Goal: Task Accomplishment & Management: Manage account settings

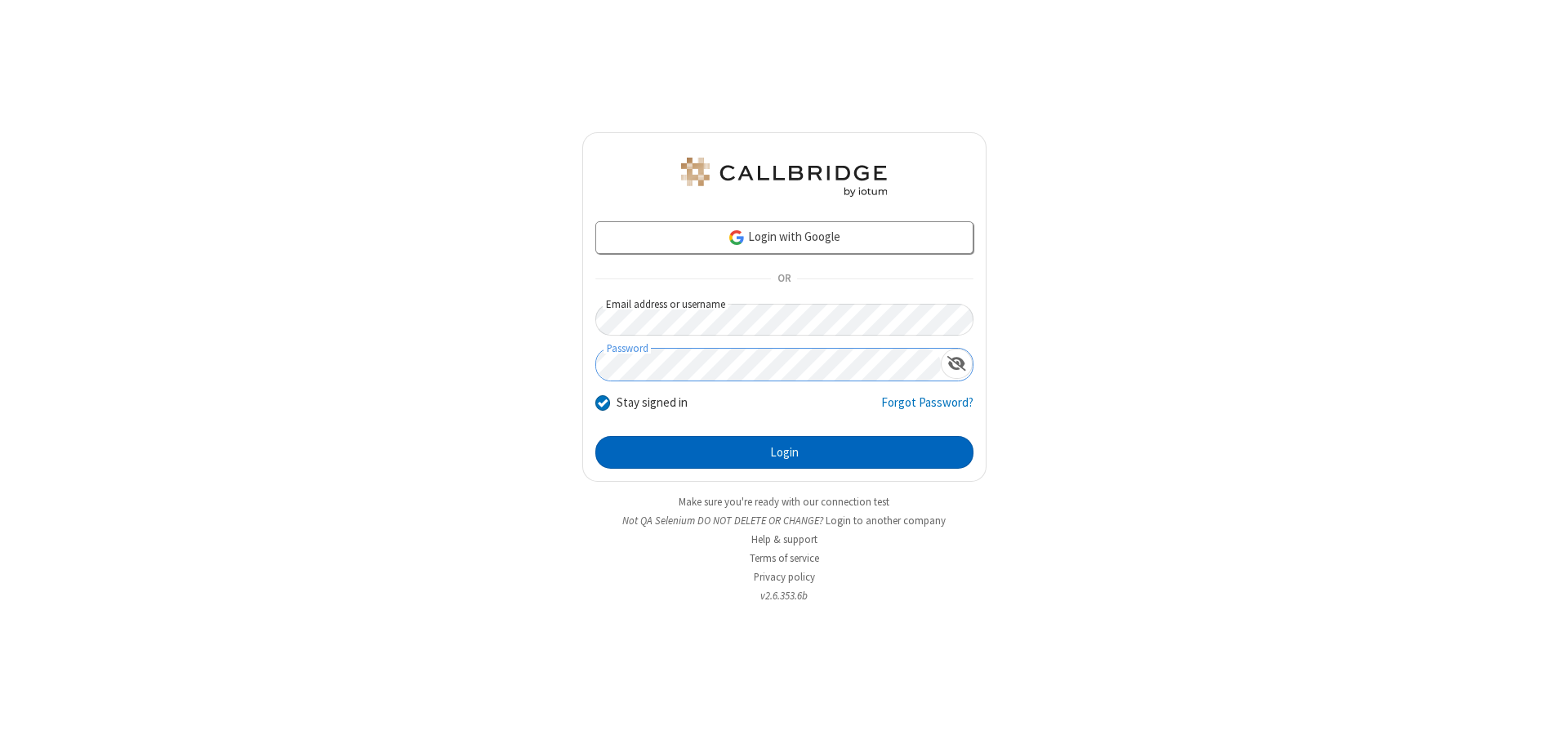
click at [784, 452] on button "Login" at bounding box center [784, 452] width 378 height 33
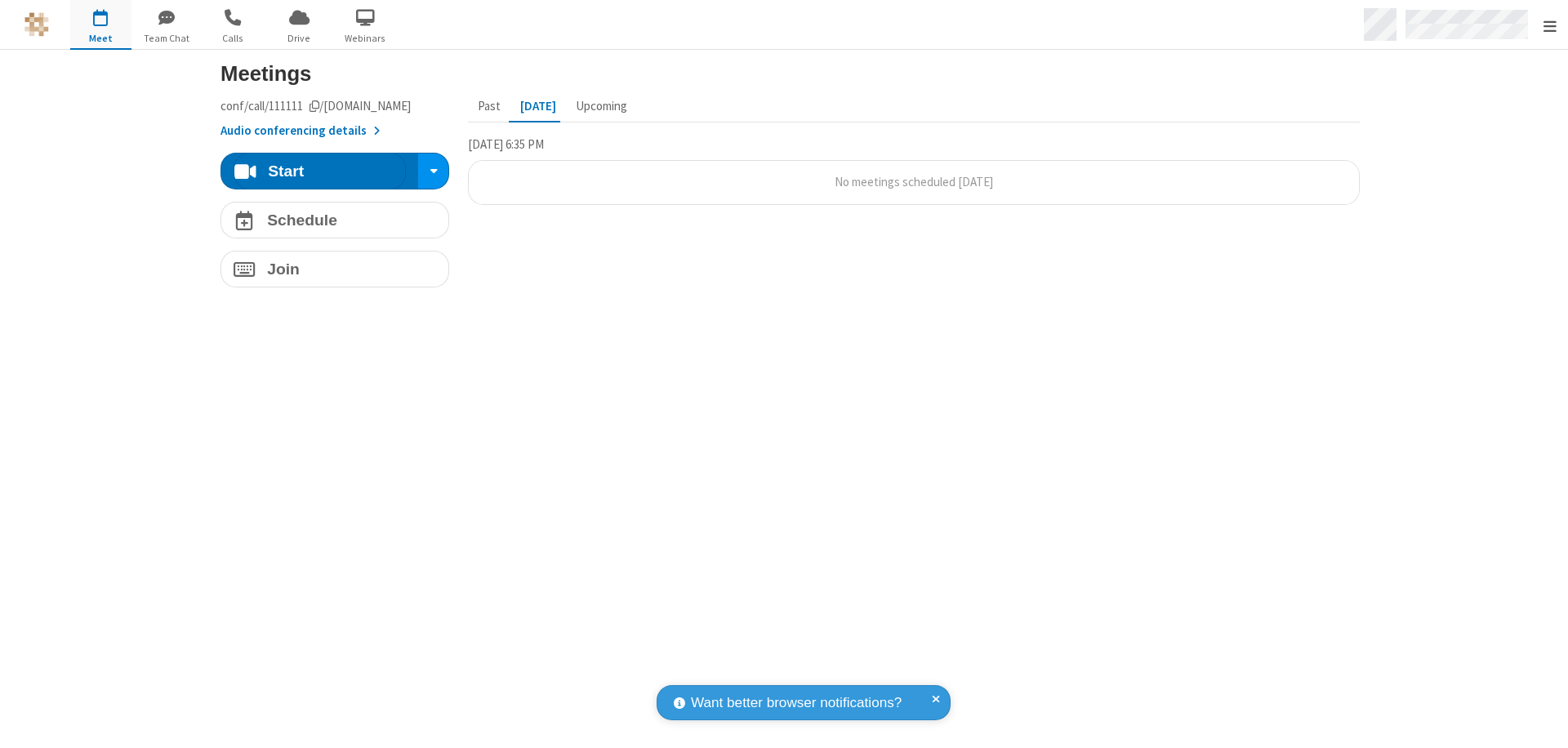
click at [1549, 25] on span "Open menu" at bounding box center [1550, 26] width 13 height 16
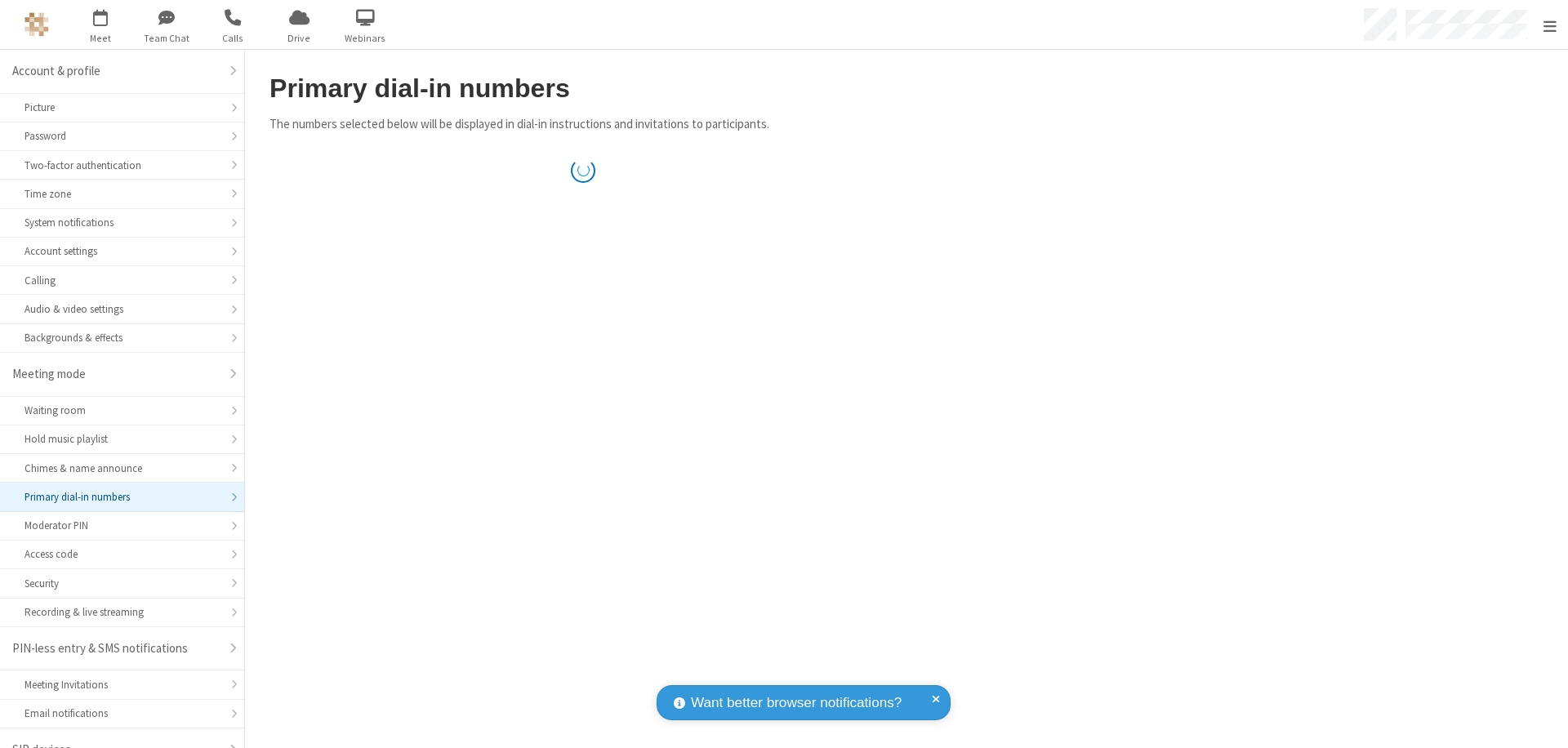
scroll to position [23, 0]
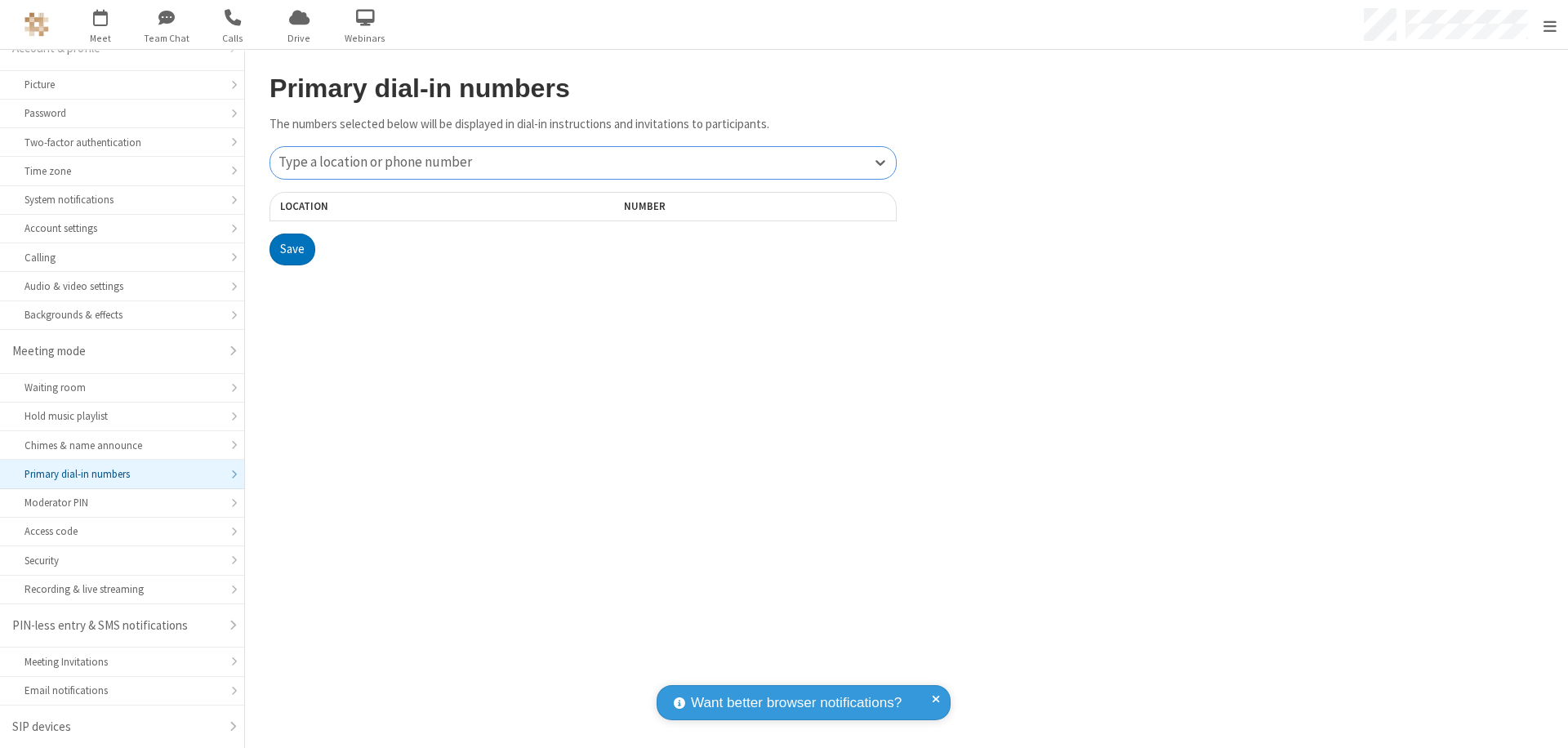
click at [583, 163] on div "Type a location or phone number" at bounding box center [582, 162] width 625 height 32
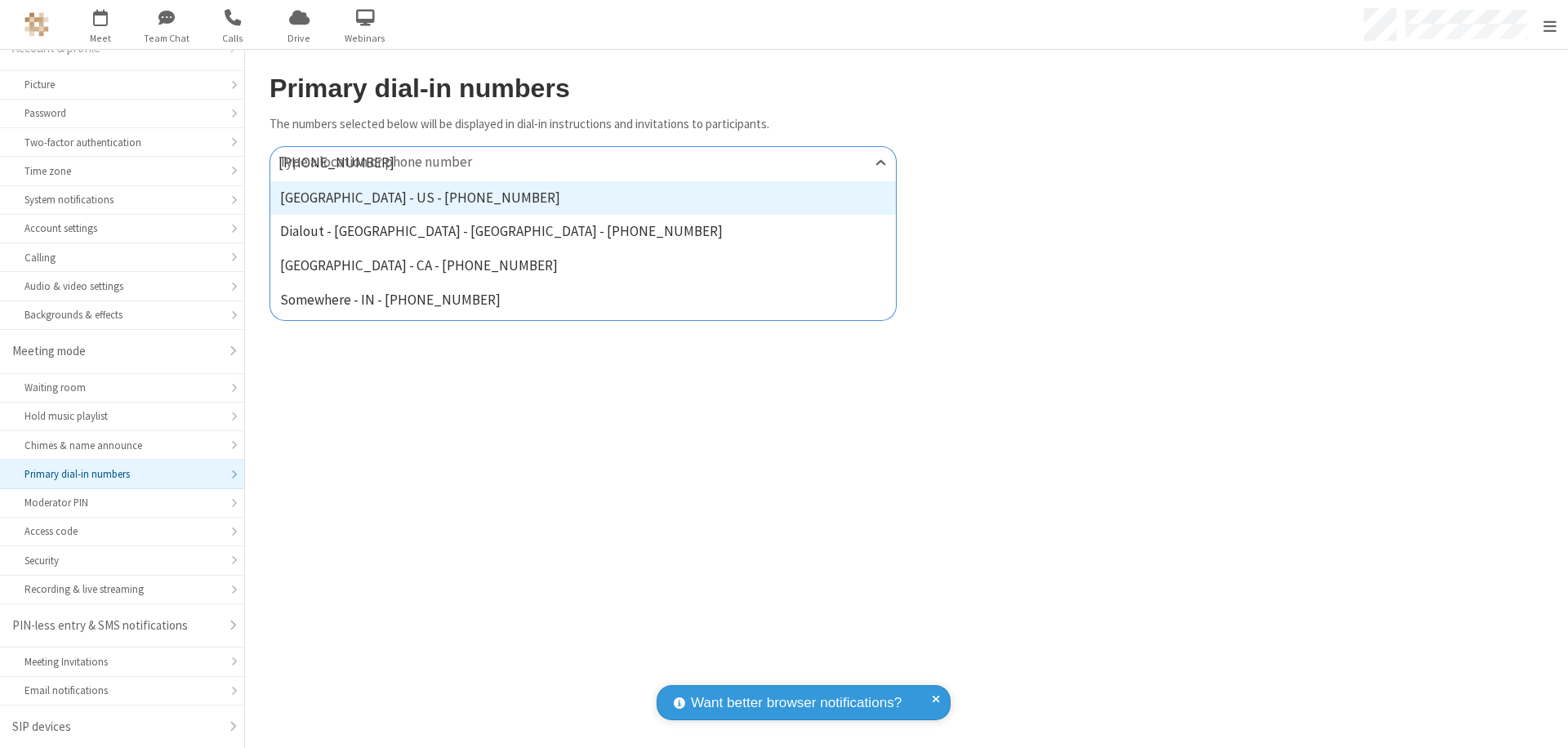
type input "[PHONE_NUMBER]"
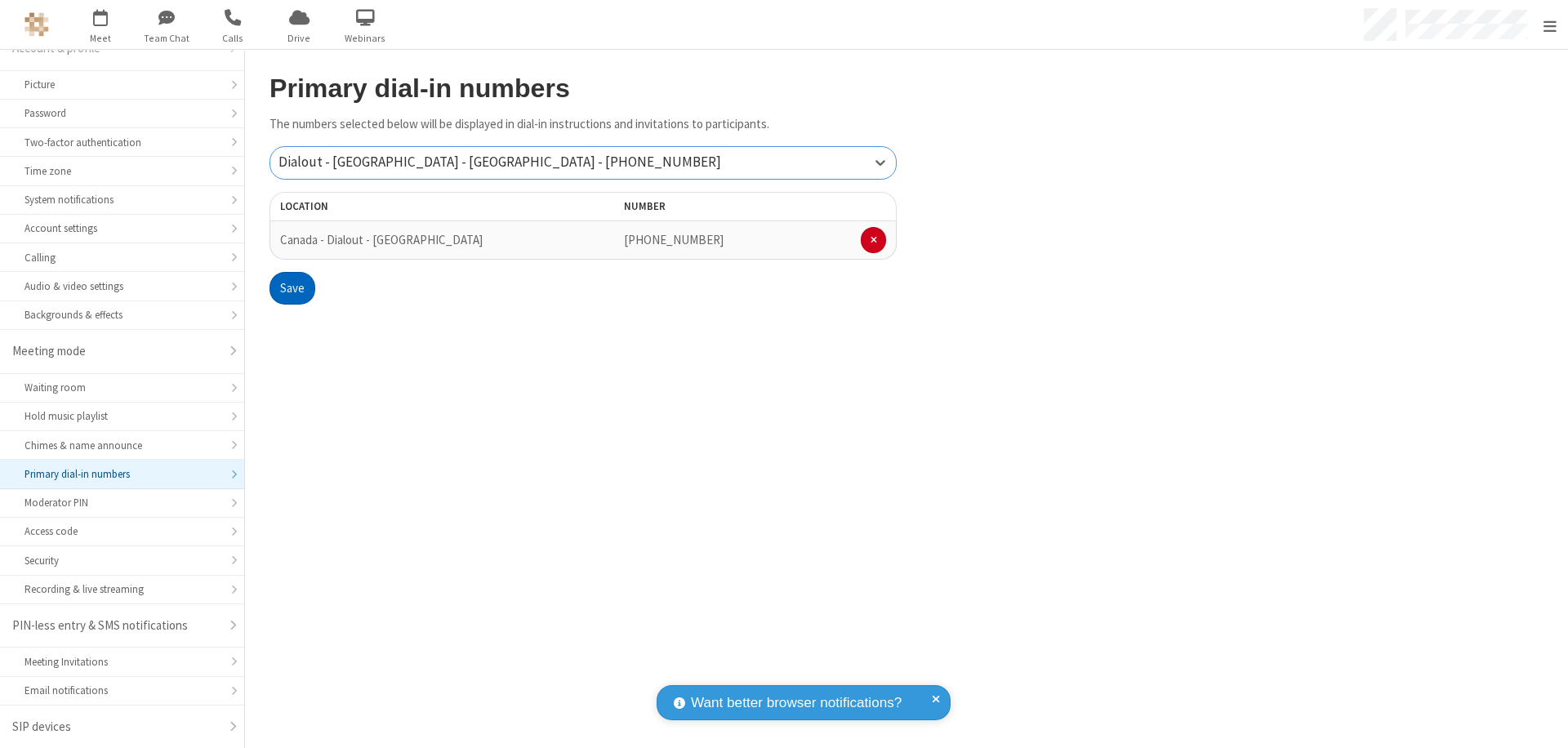
click at [291, 288] on button "Save" at bounding box center [292, 288] width 46 height 33
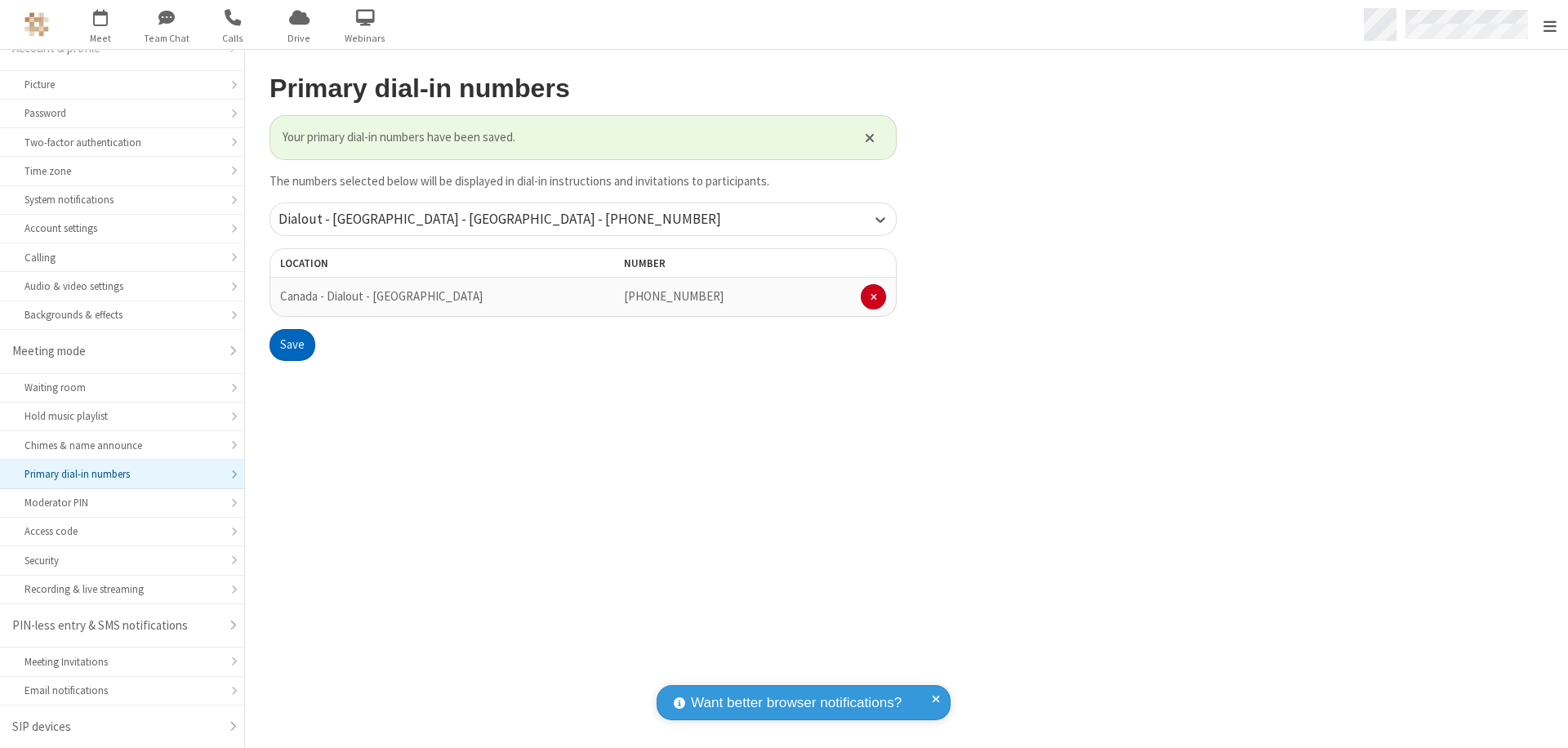
click at [1549, 25] on span "Open menu" at bounding box center [1550, 26] width 13 height 16
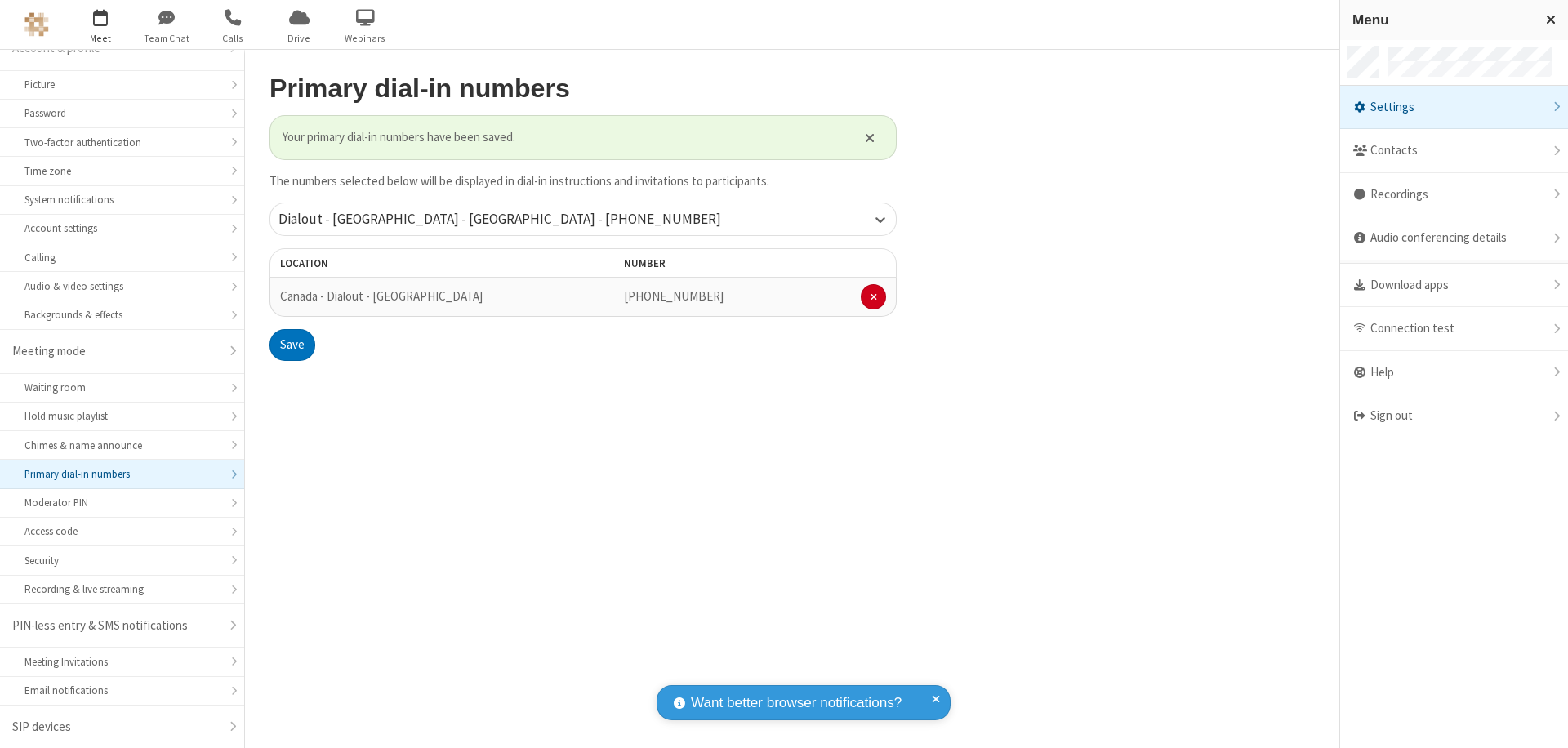
click at [101, 25] on span "button" at bounding box center [101, 16] width 61 height 28
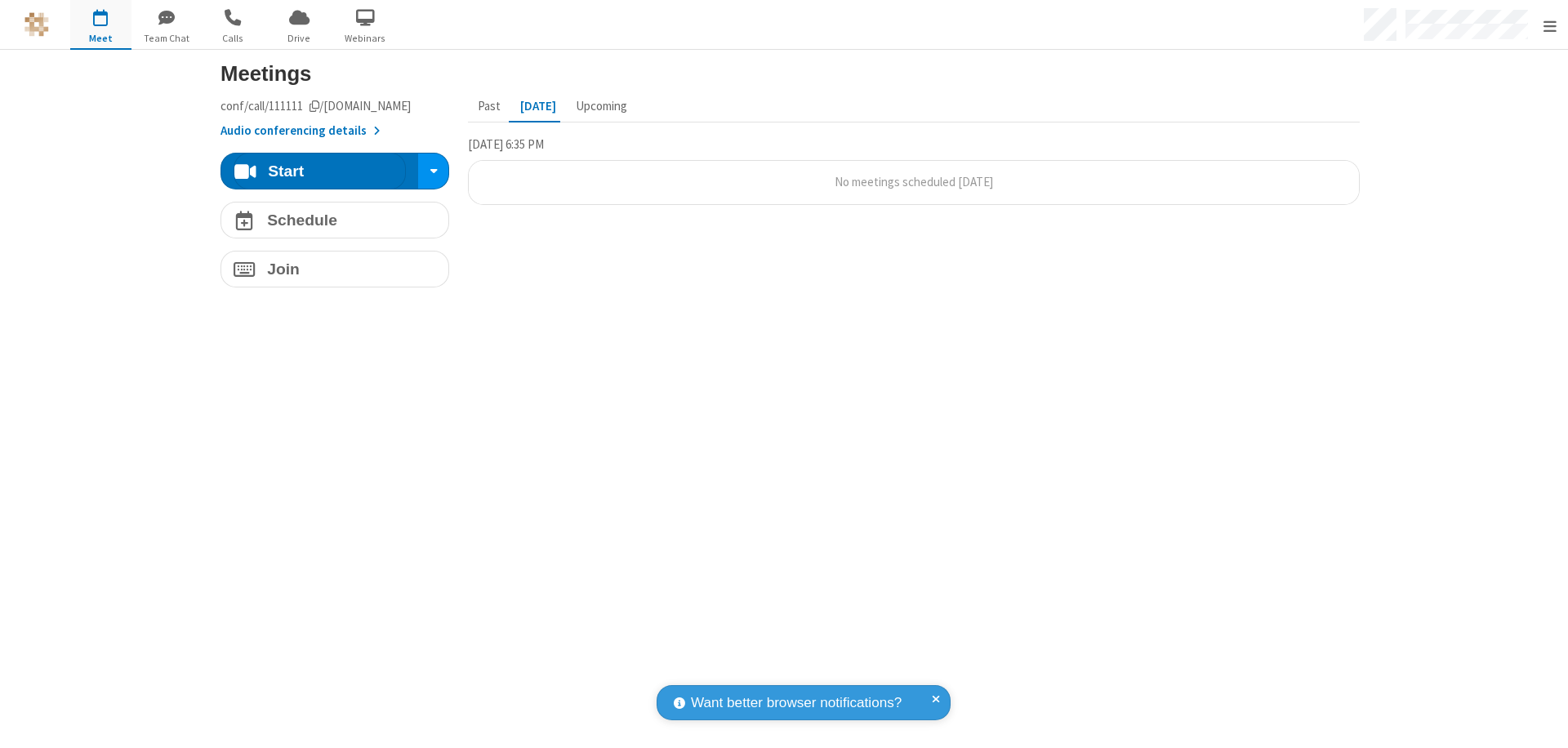
click at [290, 130] on button "Audio conferencing details" at bounding box center [300, 131] width 159 height 19
